Goal: Information Seeking & Learning: Learn about a topic

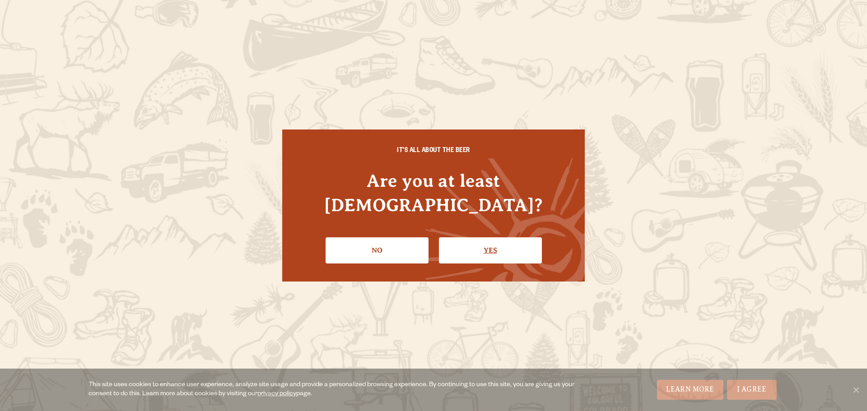
click at [486, 241] on link "Yes" at bounding box center [490, 251] width 103 height 26
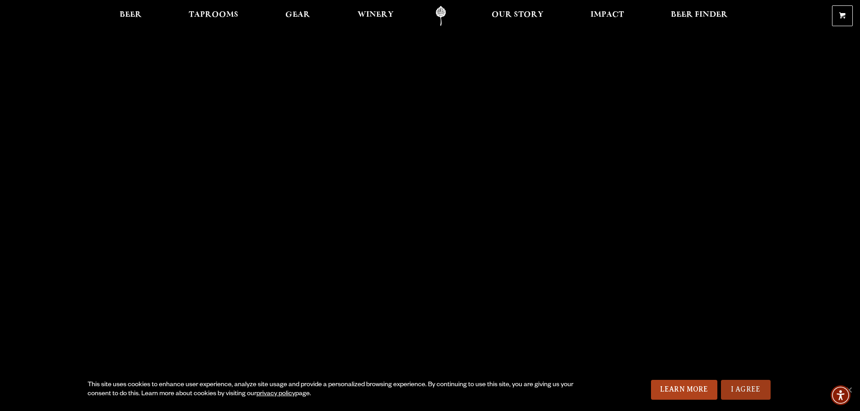
click at [758, 395] on link "I Agree" at bounding box center [746, 390] width 50 height 20
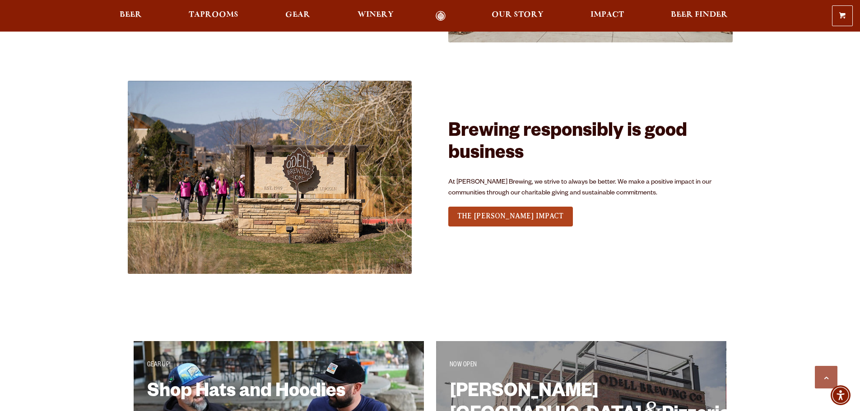
scroll to position [1445, 0]
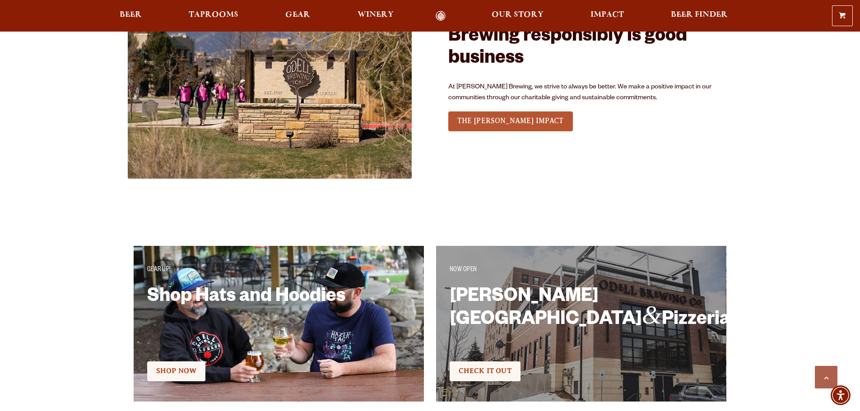
click at [506, 122] on span "THE [PERSON_NAME] IMPACT" at bounding box center [511, 121] width 107 height 8
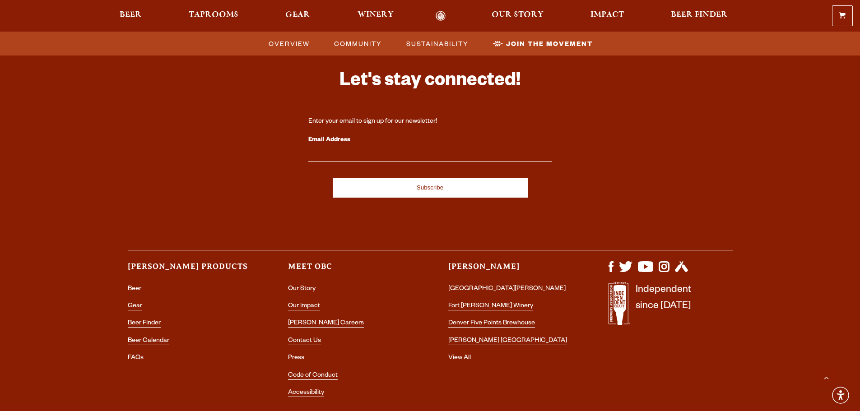
scroll to position [2805, 0]
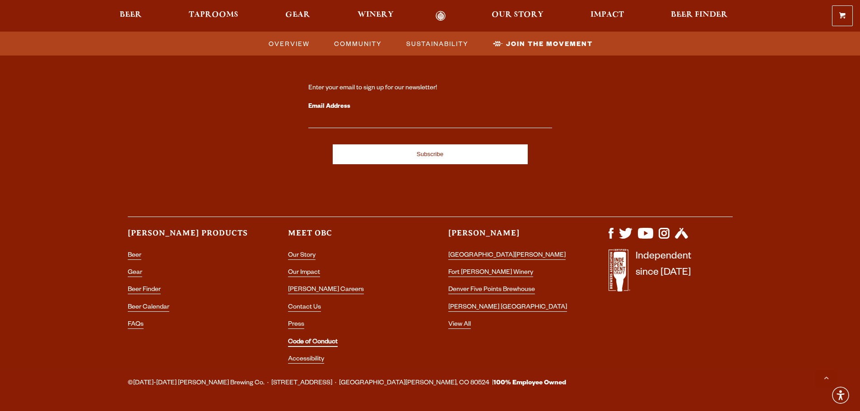
click at [328, 339] on link "Code of Conduct" at bounding box center [313, 343] width 50 height 8
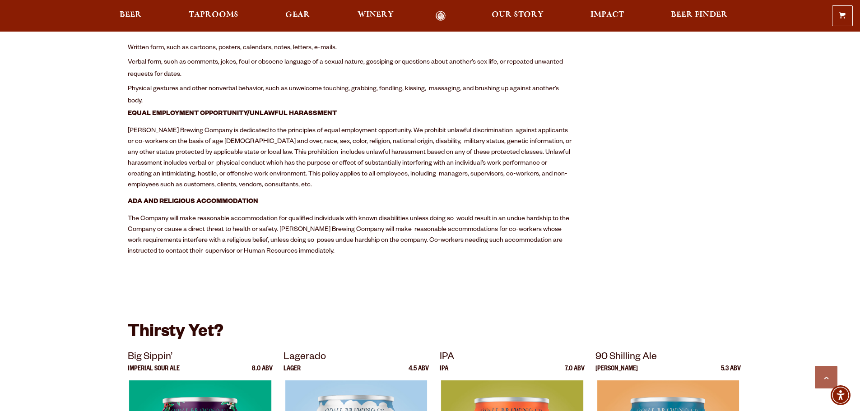
scroll to position [1355, 0]
